Goal: Transaction & Acquisition: Purchase product/service

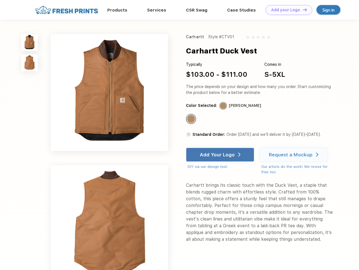
click at [287, 10] on link "Add your Logo Design Tool" at bounding box center [289, 10] width 46 height 10
click at [0, 0] on div "Design Tool" at bounding box center [0, 0] width 0 height 0
click at [302, 10] on link "Add your Logo Design Tool" at bounding box center [289, 10] width 46 height 10
click at [30, 42] on img at bounding box center [29, 42] width 17 height 17
click at [30, 63] on img at bounding box center [29, 63] width 17 height 17
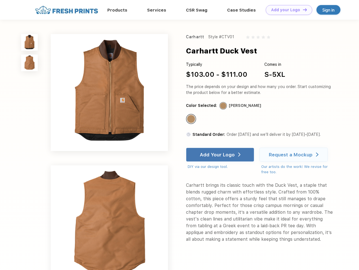
click at [191, 119] on div "Standard Color" at bounding box center [191, 119] width 8 height 8
click at [220, 155] on div "Add Your Logo" at bounding box center [217, 155] width 35 height 6
click at [294, 155] on div "Request a Mockup" at bounding box center [291, 155] width 44 height 6
